Goal: Navigation & Orientation: Find specific page/section

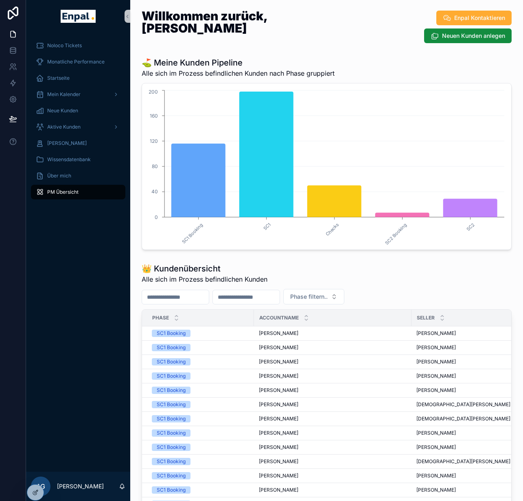
click at [367, 60] on div "⛳ Meine Kunden Pipeline Alle sich im Prozess befindlichen Kunden nach Phase gru…" at bounding box center [327, 67] width 370 height 21
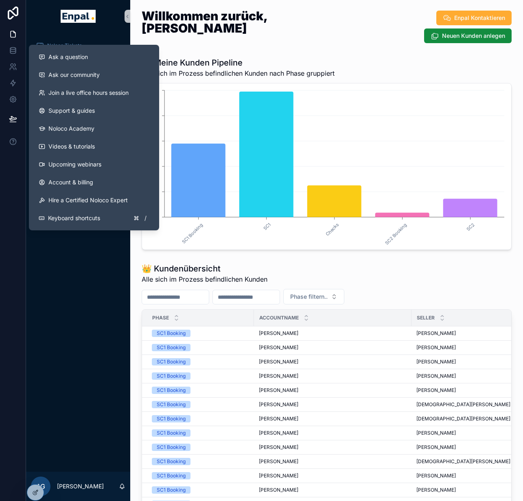
click at [72, 301] on div "Noloco Tickets Monatliche Performance Startseite Mein Kalender Neue Kunden Akti…" at bounding box center [78, 252] width 104 height 439
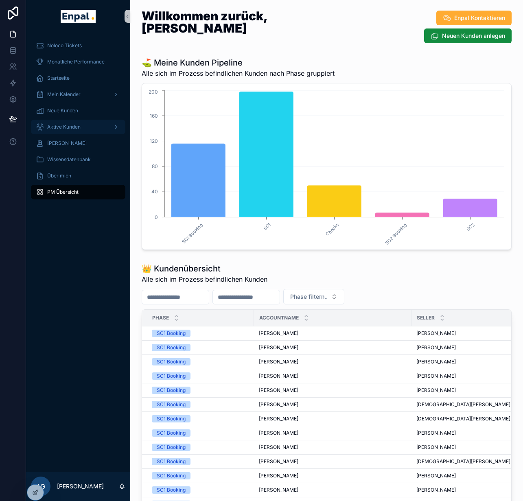
click at [75, 131] on div "Aktive Kunden" at bounding box center [78, 126] width 85 height 13
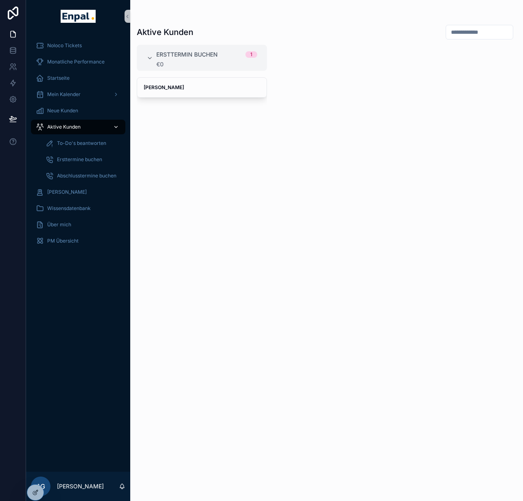
click at [99, 130] on div "Aktive Kunden" at bounding box center [78, 126] width 85 height 13
click at [36, 475] on icon at bounding box center [34, 476] width 3 height 2
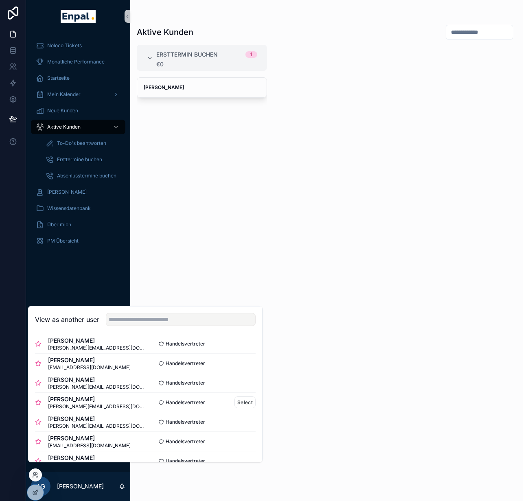
scroll to position [63, 0]
click at [241, 408] on button "Select" at bounding box center [244, 403] width 21 height 12
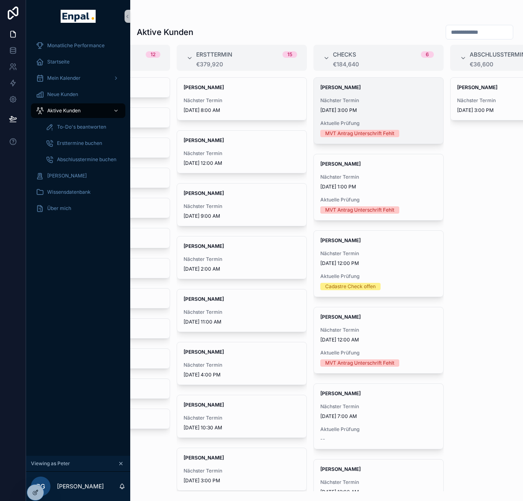
scroll to position [0, 129]
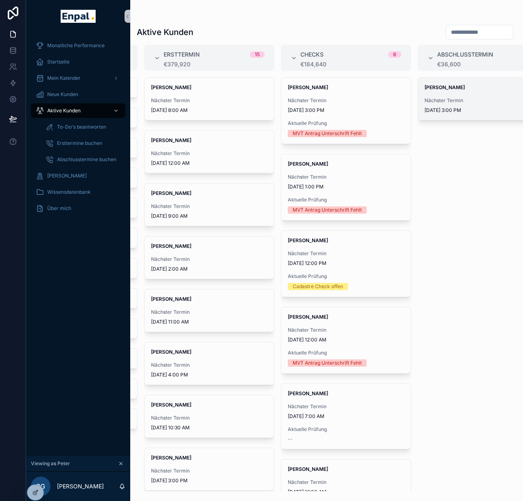
click at [460, 108] on span "9/12/2025 3:00 PM" at bounding box center [482, 110] width 116 height 7
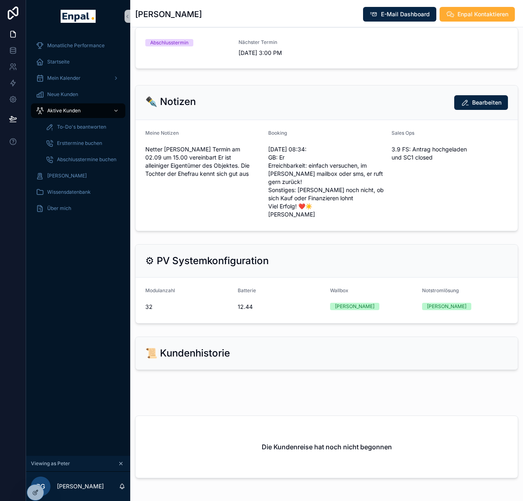
scroll to position [496, 0]
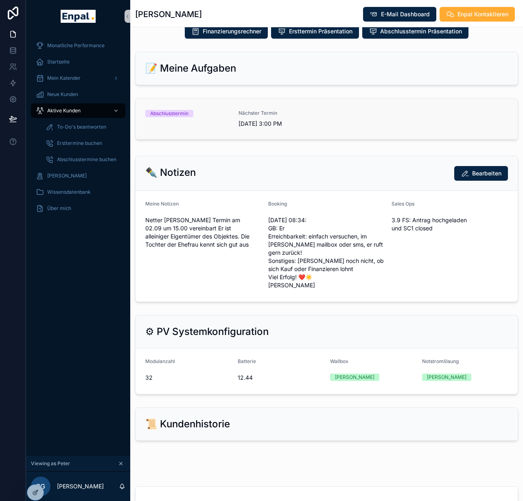
click at [324, 110] on div "Abschlusstermin Nächster Termin 9/12/2025 3:00 PM" at bounding box center [326, 119] width 362 height 18
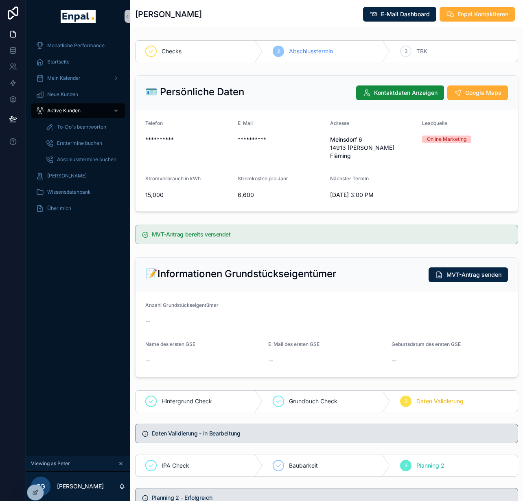
click at [405, 48] on div "3" at bounding box center [405, 51] width 11 height 11
click at [407, 51] on span "3" at bounding box center [405, 51] width 3 height 7
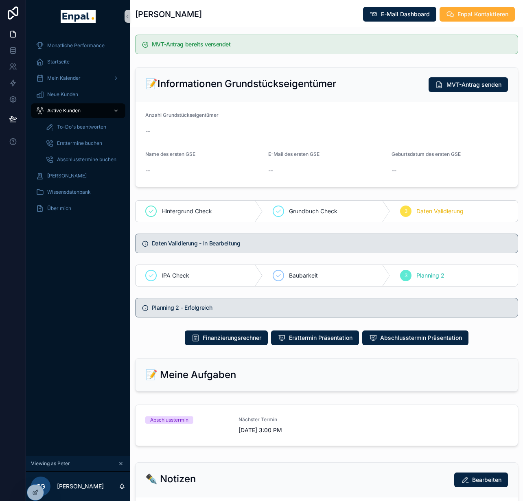
scroll to position [190, 0]
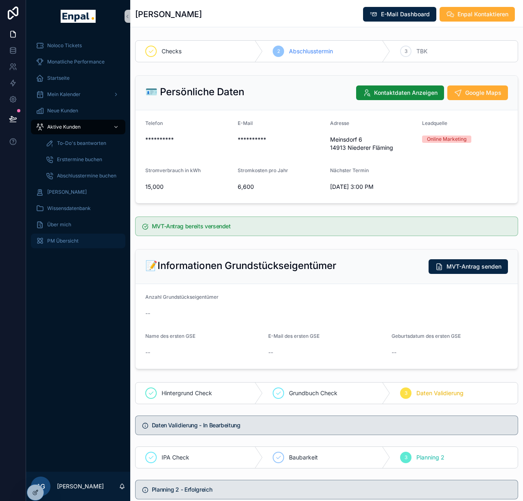
click at [66, 238] on span "PM Übersicht" at bounding box center [62, 241] width 31 height 7
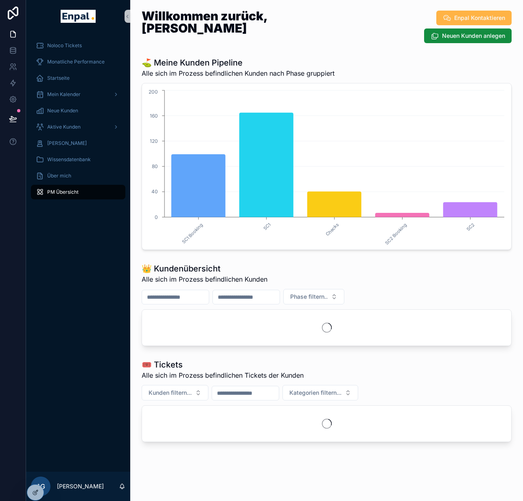
click at [497, 11] on button "Enpal Kontaktieren" at bounding box center [473, 18] width 75 height 15
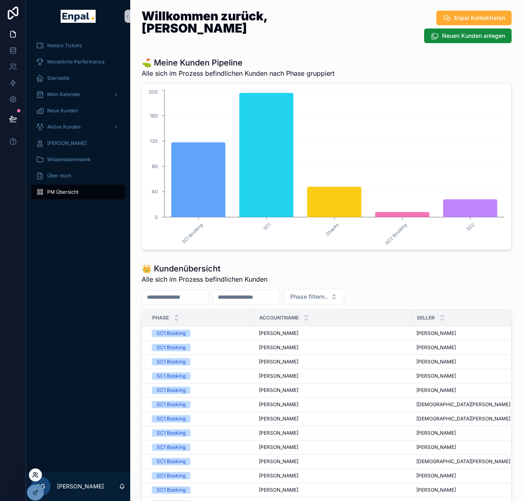
click at [33, 473] on icon at bounding box center [34, 473] width 2 height 2
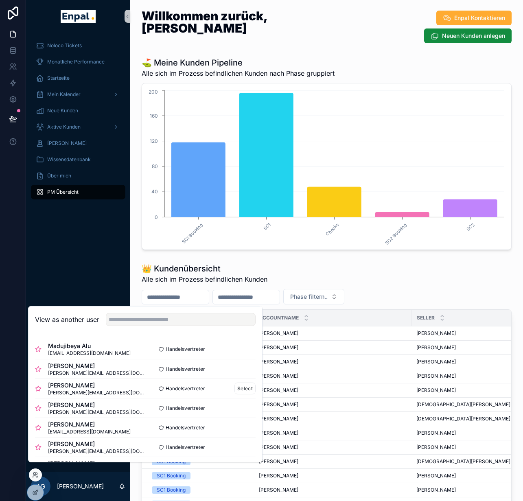
scroll to position [22, 0]
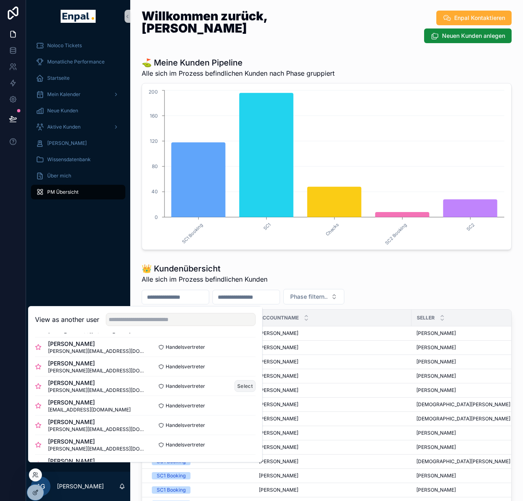
click at [242, 391] on button "Select" at bounding box center [244, 386] width 21 height 12
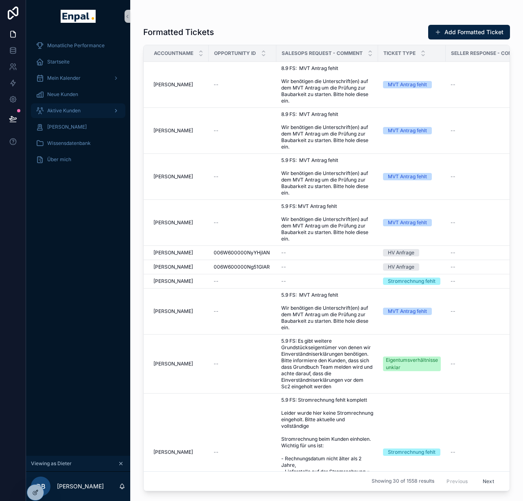
click at [80, 110] on span "Aktive Kunden" at bounding box center [63, 110] width 33 height 7
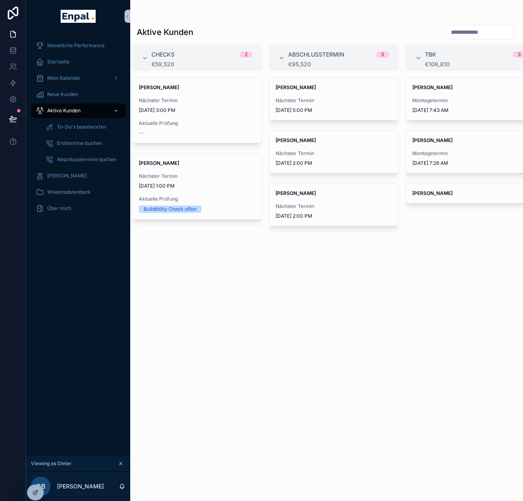
scroll to position [0, 279]
click at [336, 107] on span "[DATE] 5:00 PM" at bounding box center [333, 110] width 116 height 7
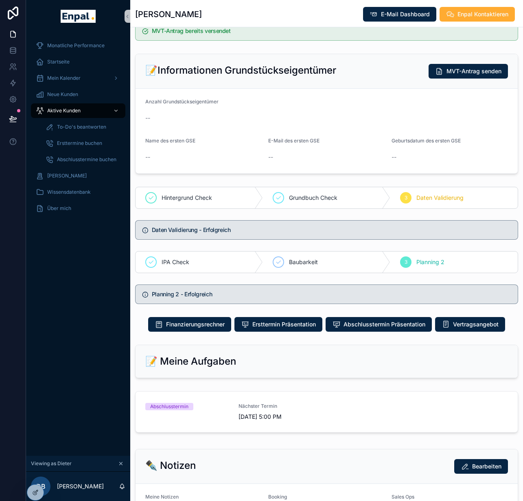
scroll to position [233, 0]
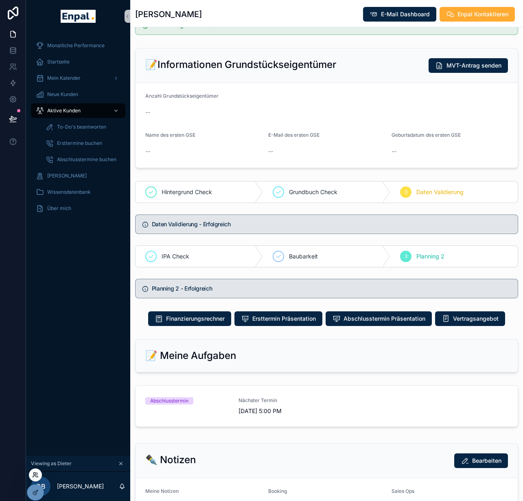
click at [35, 472] on icon at bounding box center [34, 473] width 2 height 2
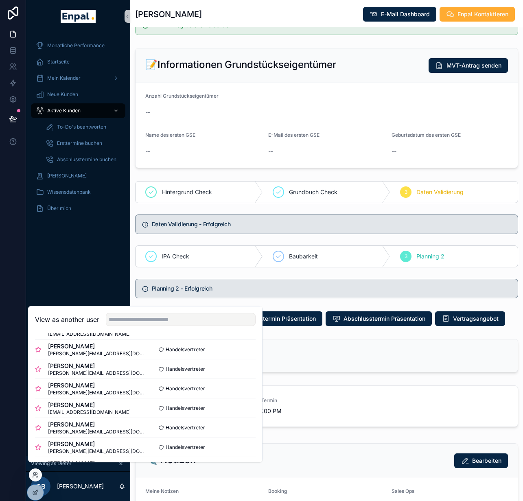
scroll to position [96, 0]
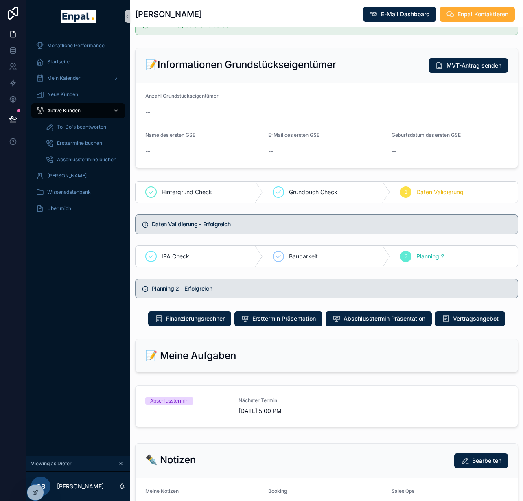
click at [70, 261] on div "Monatliche Performance Startseite Mein Kalender Neue Kunden Aktive Kunden To-Do…" at bounding box center [78, 244] width 104 height 423
click at [36, 475] on icon at bounding box center [35, 474] width 7 height 7
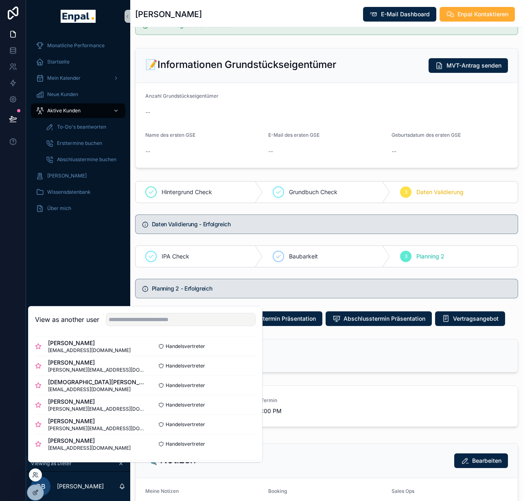
scroll to position [299, 0]
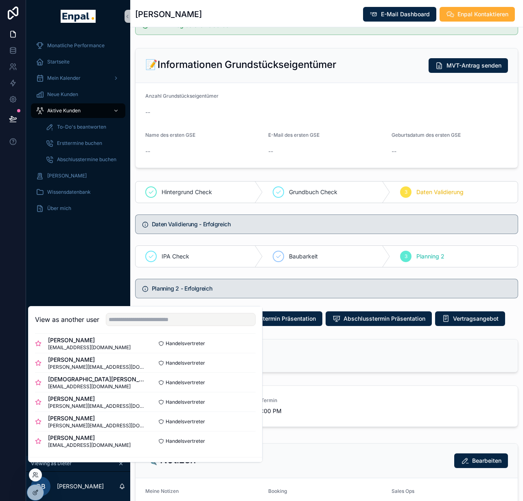
click at [79, 242] on div "Monatliche Performance Startseite Mein Kalender Neue Kunden Aktive Kunden To-Do…" at bounding box center [78, 244] width 104 height 423
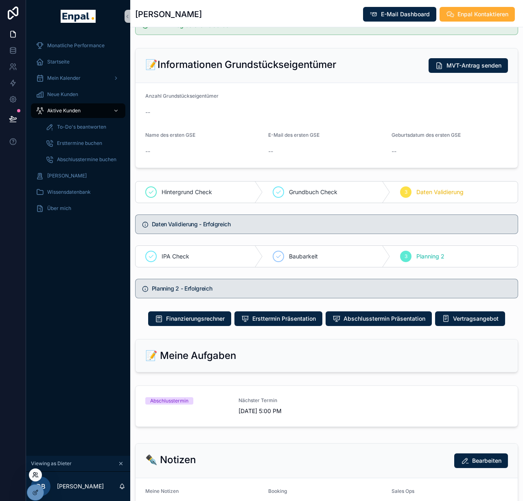
click at [33, 476] on icon at bounding box center [34, 476] width 3 height 2
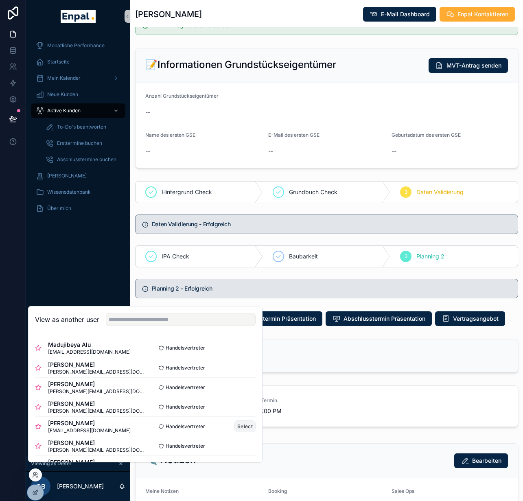
scroll to position [2, 0]
click at [238, 449] on button "Select" at bounding box center [244, 445] width 21 height 12
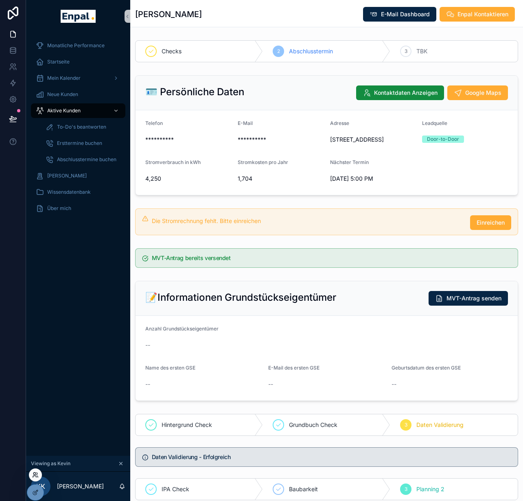
click at [35, 475] on icon at bounding box center [34, 476] width 3 height 2
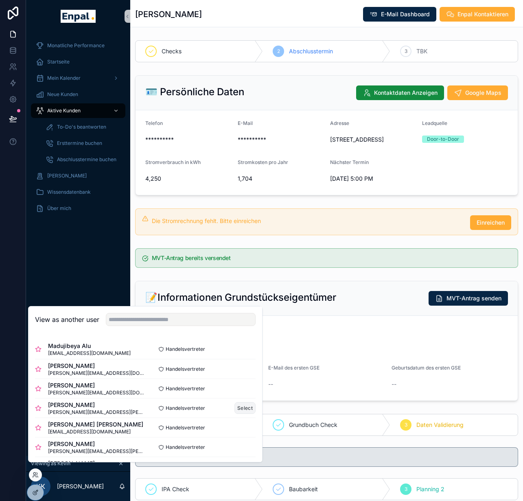
click at [241, 413] on button "Select" at bounding box center [244, 408] width 21 height 12
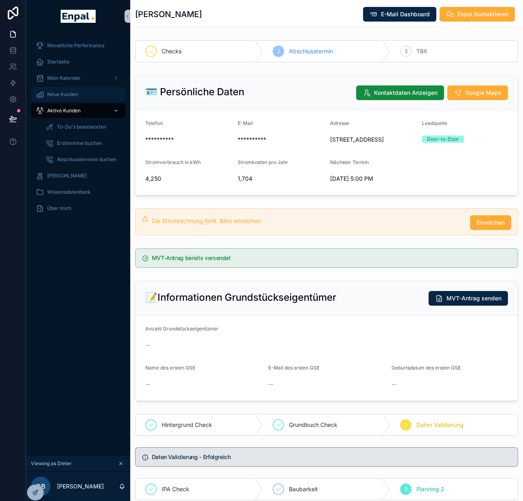
click at [83, 96] on div "Neue Kunden" at bounding box center [78, 94] width 85 height 13
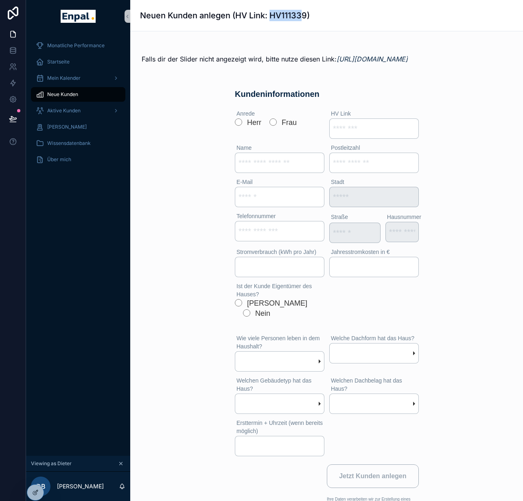
drag, startPoint x: 270, startPoint y: 14, endPoint x: 305, endPoint y: 17, distance: 34.7
click at [305, 17] on h1 "Neuen Kunden anlegen (HV Link: HV111339)" at bounding box center [225, 15] width 170 height 11
click at [358, 129] on input "scrollable content" at bounding box center [373, 128] width 89 height 20
click at [431, 98] on div "Falls dir der Slider nicht angezeigt wird, bitte nutze diesen Link: [URL][DOMAI…" at bounding box center [326, 313] width 393 height 564
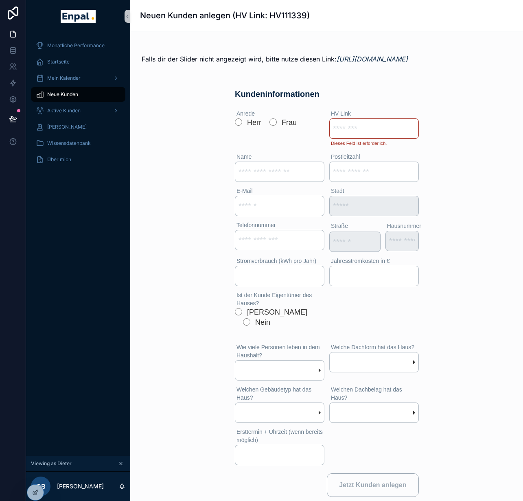
click at [89, 6] on div "scrollable content" at bounding box center [78, 16] width 104 height 33
click at [85, 12] on img "scrollable content" at bounding box center [78, 16] width 35 height 13
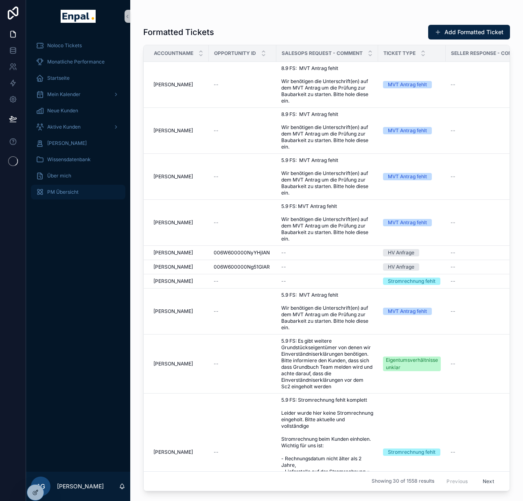
click at [59, 190] on span "PM Übersicht" at bounding box center [62, 192] width 31 height 7
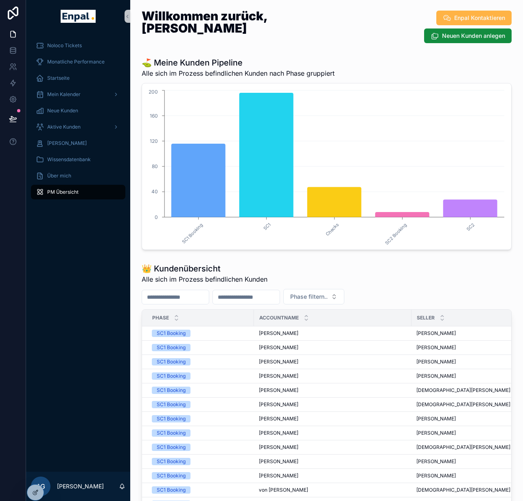
click at [454, 16] on span "Enpal Kontaktieren" at bounding box center [479, 18] width 51 height 8
click at [37, 478] on icon at bounding box center [35, 474] width 7 height 7
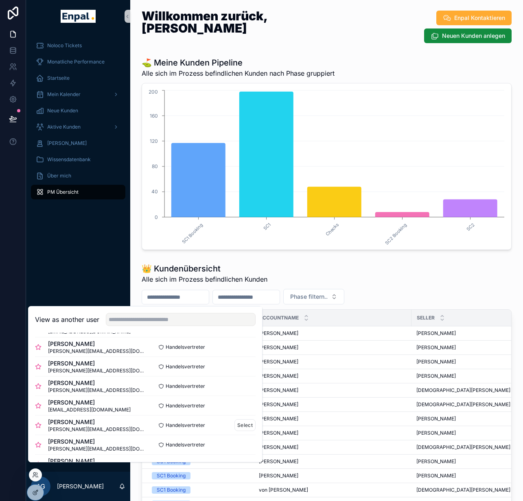
scroll to position [83, 0]
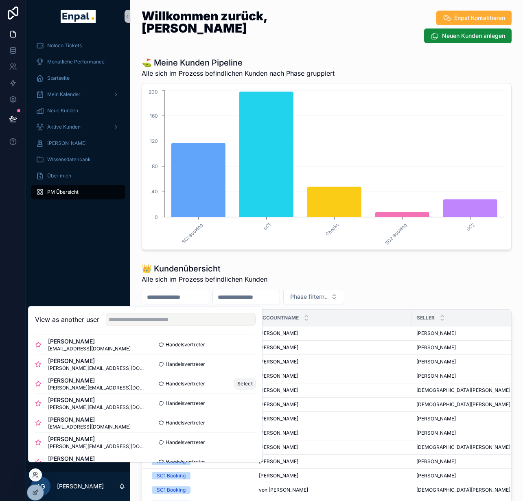
click at [236, 389] on button "Select" at bounding box center [244, 383] width 21 height 12
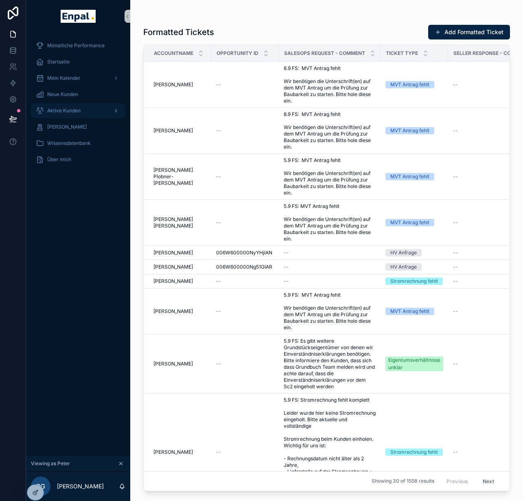
click at [72, 106] on div "Aktive Kunden" at bounding box center [78, 110] width 85 height 13
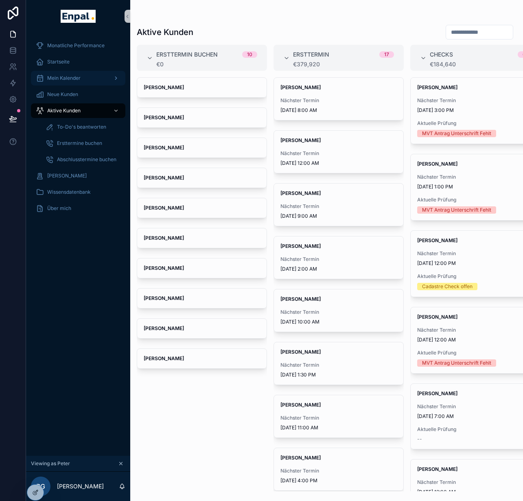
click at [77, 82] on div "Mein Kalender" at bounding box center [78, 78] width 85 height 13
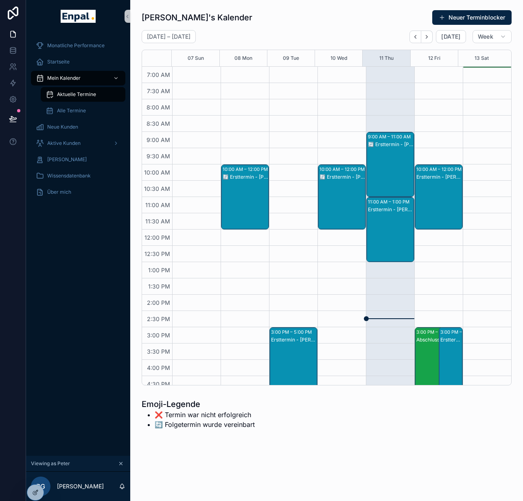
click at [384, 224] on div "Ersttermin - [PERSON_NAME]" at bounding box center [391, 237] width 46 height 63
click at [37, 477] on icon at bounding box center [37, 476] width 1 height 2
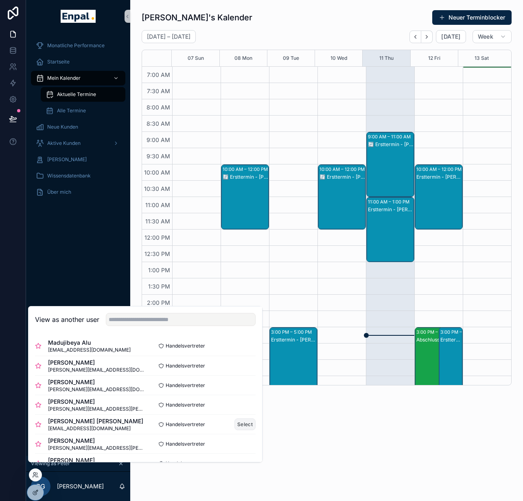
scroll to position [9, 0]
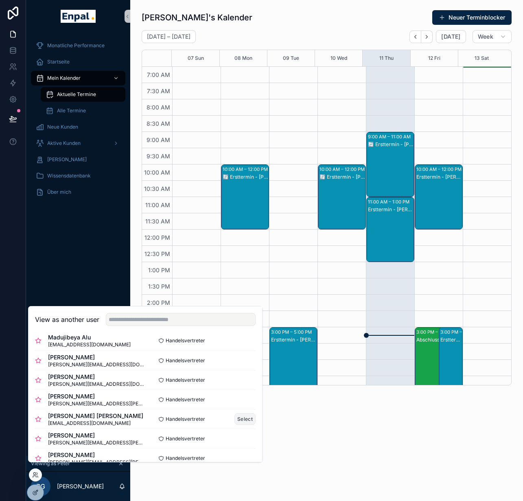
click at [234, 423] on button "Select" at bounding box center [244, 419] width 21 height 12
